Goal: Use online tool/utility: Utilize a website feature to perform a specific function

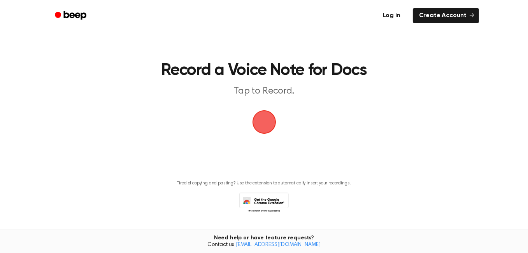
click at [397, 17] on link "Log in" at bounding box center [391, 16] width 33 height 18
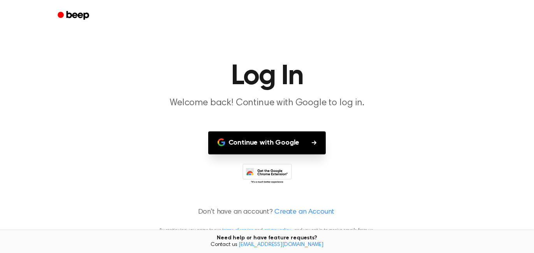
click at [265, 140] on button "Continue with Google" at bounding box center [267, 142] width 118 height 23
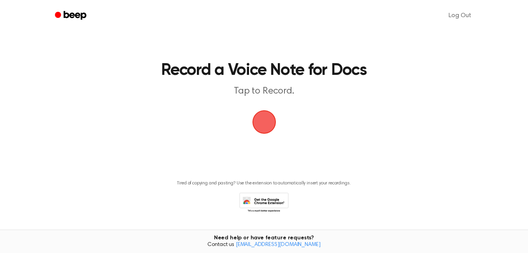
click at [267, 122] on span "button" at bounding box center [265, 122] width 44 height 44
click at [264, 121] on span "button" at bounding box center [264, 122] width 26 height 26
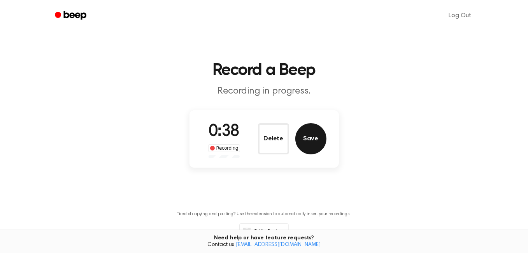
click at [308, 136] on button "Save" at bounding box center [310, 138] width 31 height 31
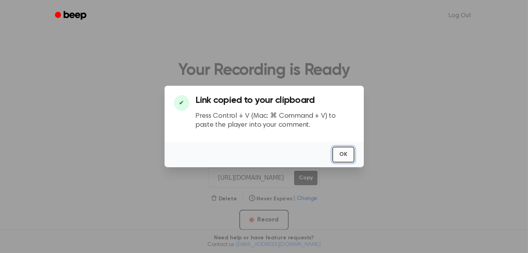
click at [346, 157] on button "OK" at bounding box center [343, 154] width 22 height 16
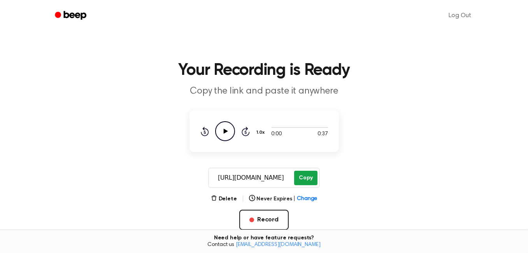
click at [311, 179] on button "Copy" at bounding box center [305, 178] width 23 height 14
